Goal: Use online tool/utility: Utilize a website feature to perform a specific function

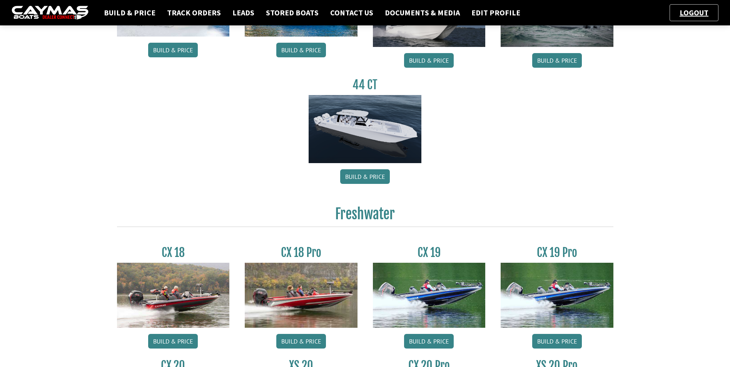
scroll to position [462, 0]
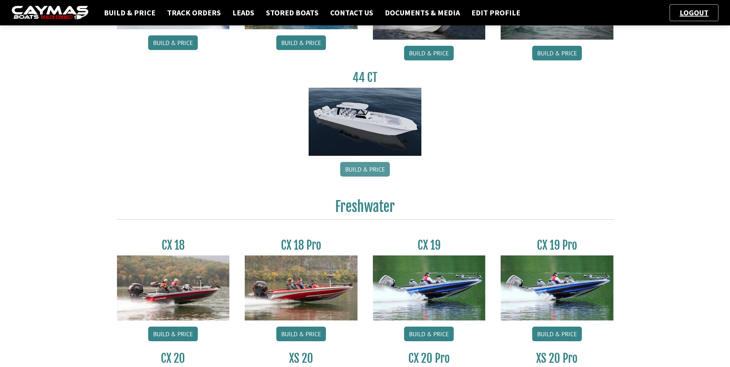
click at [374, 171] on link "Build & Price" at bounding box center [365, 169] width 50 height 15
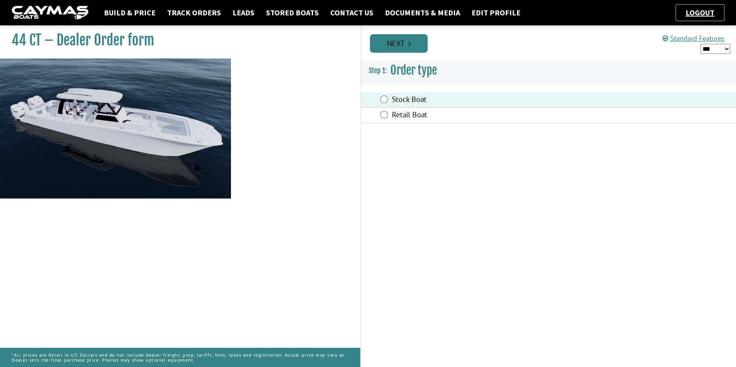
click at [409, 43] on icon "Pagination" at bounding box center [409, 44] width 3 height 8
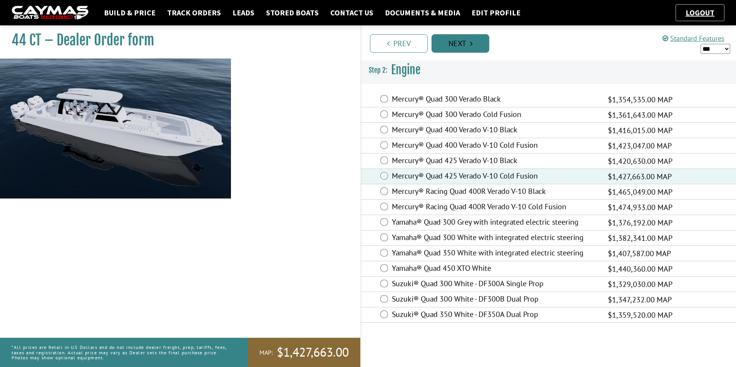
click at [471, 47] on icon "Pagination" at bounding box center [471, 44] width 3 height 8
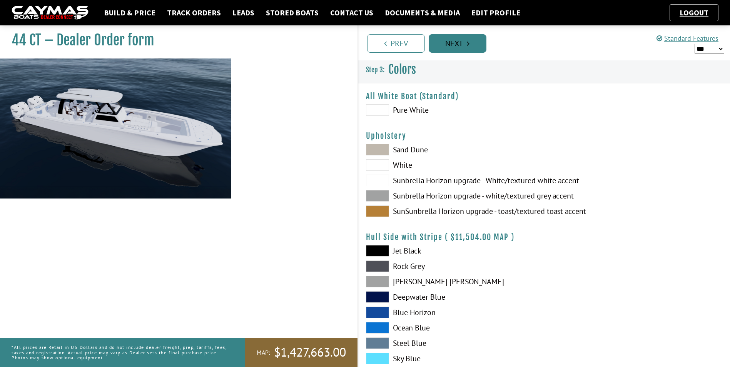
click at [466, 42] on link "Next" at bounding box center [458, 43] width 58 height 18
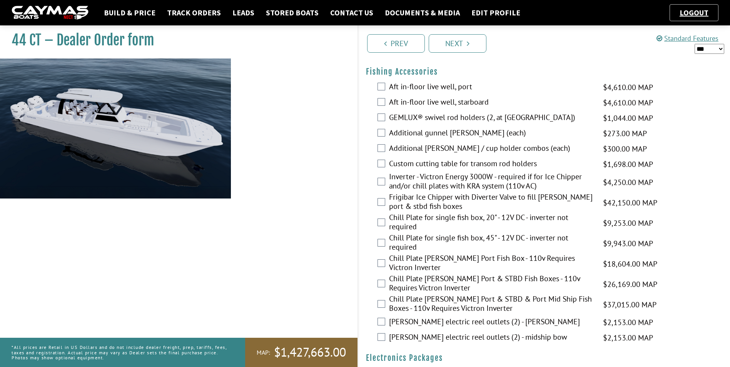
scroll to position [834, 0]
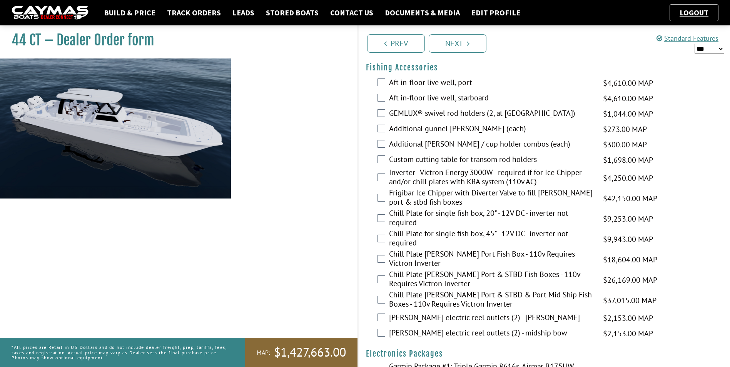
click at [709, 51] on select "*** ****** ******" at bounding box center [710, 49] width 30 height 10
select select "*"
click at [695, 44] on select "*** ****** ******" at bounding box center [710, 49] width 30 height 10
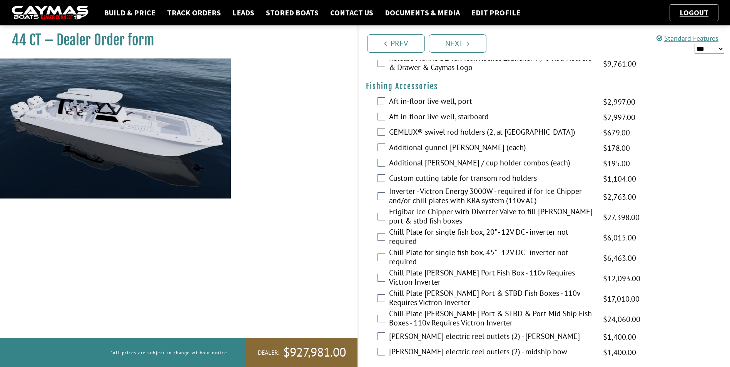
scroll to position [808, 0]
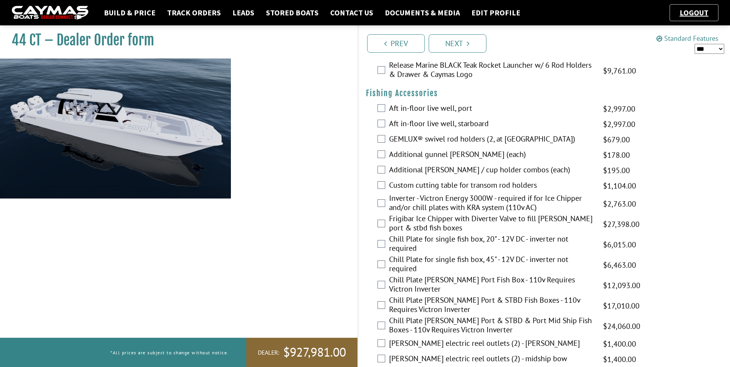
click at [688, 37] on link "Standard Features" at bounding box center [688, 38] width 62 height 9
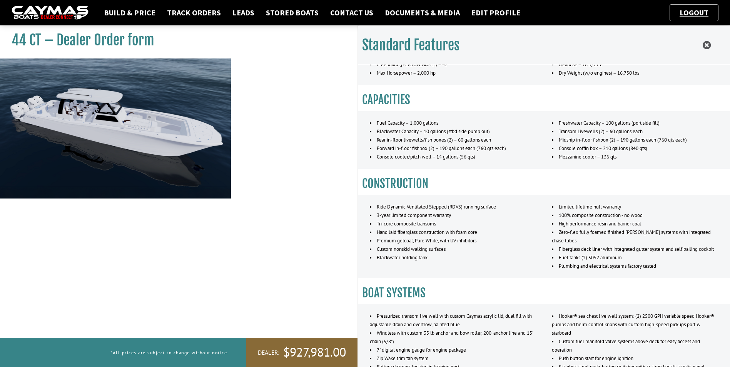
scroll to position [243, 0]
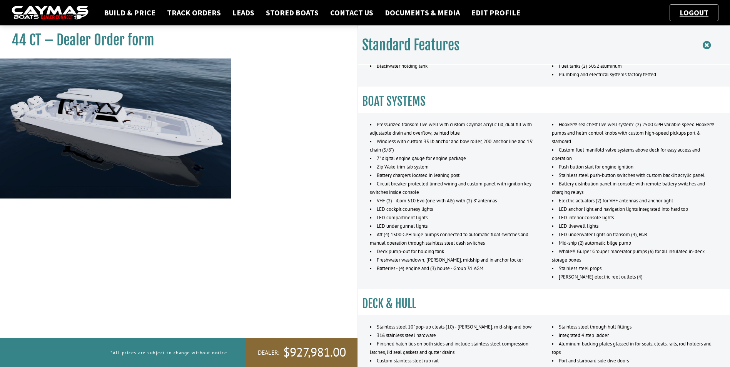
click at [708, 43] on icon at bounding box center [707, 45] width 8 height 10
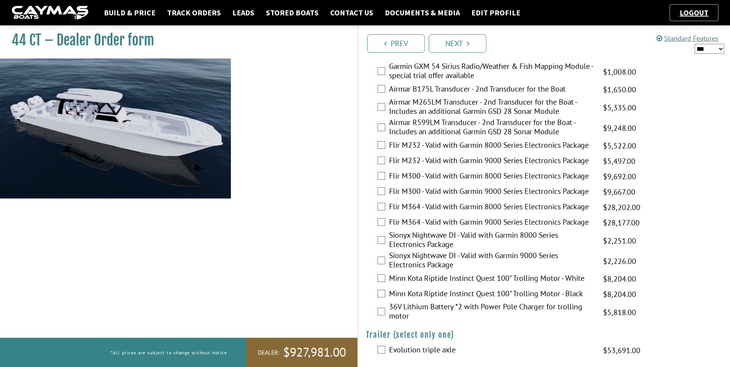
scroll to position [1501, 0]
click at [695, 12] on link "Logout" at bounding box center [694, 13] width 37 height 10
